Goal: Transaction & Acquisition: Book appointment/travel/reservation

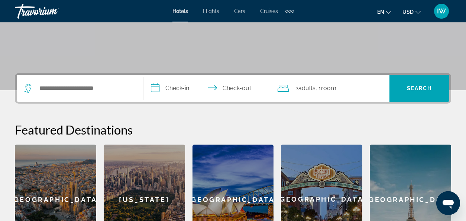
scroll to position [134, 0]
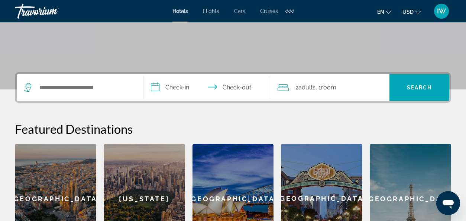
click at [172, 83] on input "**********" at bounding box center [209, 88] width 130 height 29
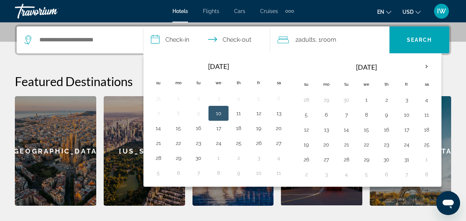
scroll to position [181, 0]
click at [179, 126] on button "15" at bounding box center [179, 128] width 12 height 10
click at [219, 111] on button "10" at bounding box center [219, 113] width 12 height 10
type input "**********"
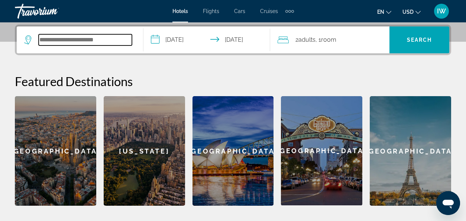
click at [66, 34] on input "Search widget" at bounding box center [85, 39] width 93 height 11
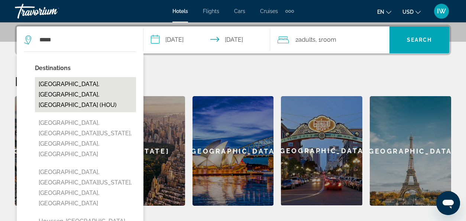
click at [57, 82] on button "[GEOGRAPHIC_DATA], [GEOGRAPHIC_DATA], [GEOGRAPHIC_DATA] (HOU)" at bounding box center [85, 94] width 101 height 35
type input "**********"
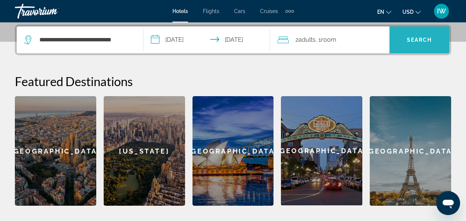
click at [416, 41] on span "Search" at bounding box center [419, 40] width 25 height 6
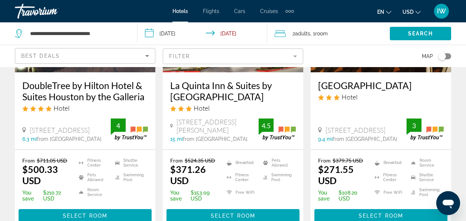
scroll to position [714, 0]
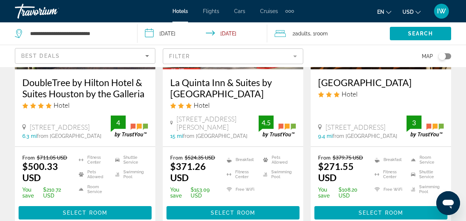
click at [208, 88] on h3 "La Quinta Inn & Suites by [GEOGRAPHIC_DATA]" at bounding box center [233, 88] width 126 height 22
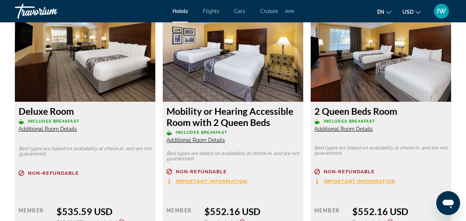
scroll to position [1413, 0]
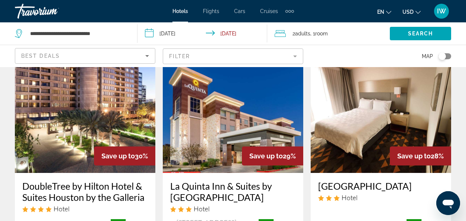
scroll to position [610, 0]
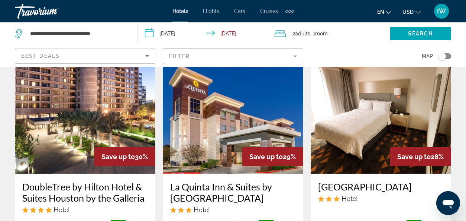
click at [70, 103] on img "Main content" at bounding box center [85, 113] width 141 height 119
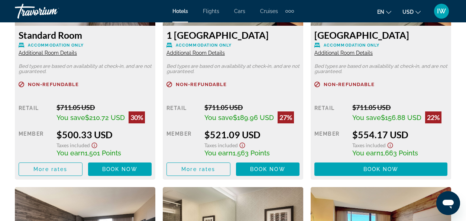
scroll to position [1250, 0]
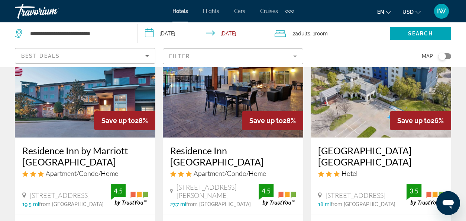
scroll to position [997, 0]
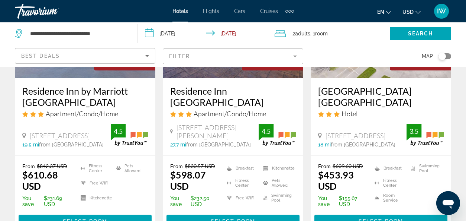
click at [356, 107] on h3 "[GEOGRAPHIC_DATA] [GEOGRAPHIC_DATA]" at bounding box center [381, 96] width 126 height 22
